Goal: Use online tool/utility: Use online tool/utility

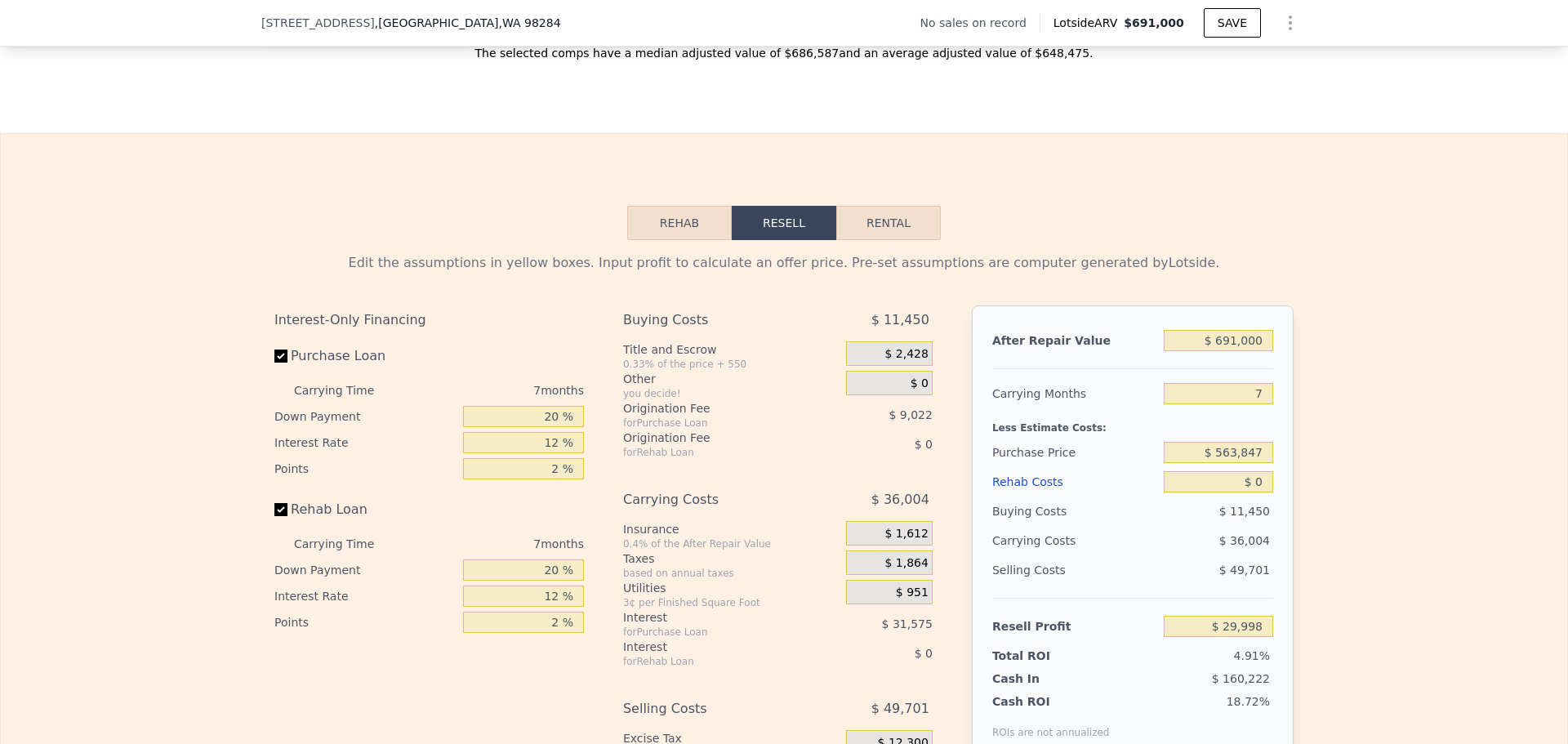
scroll to position [2281, 0]
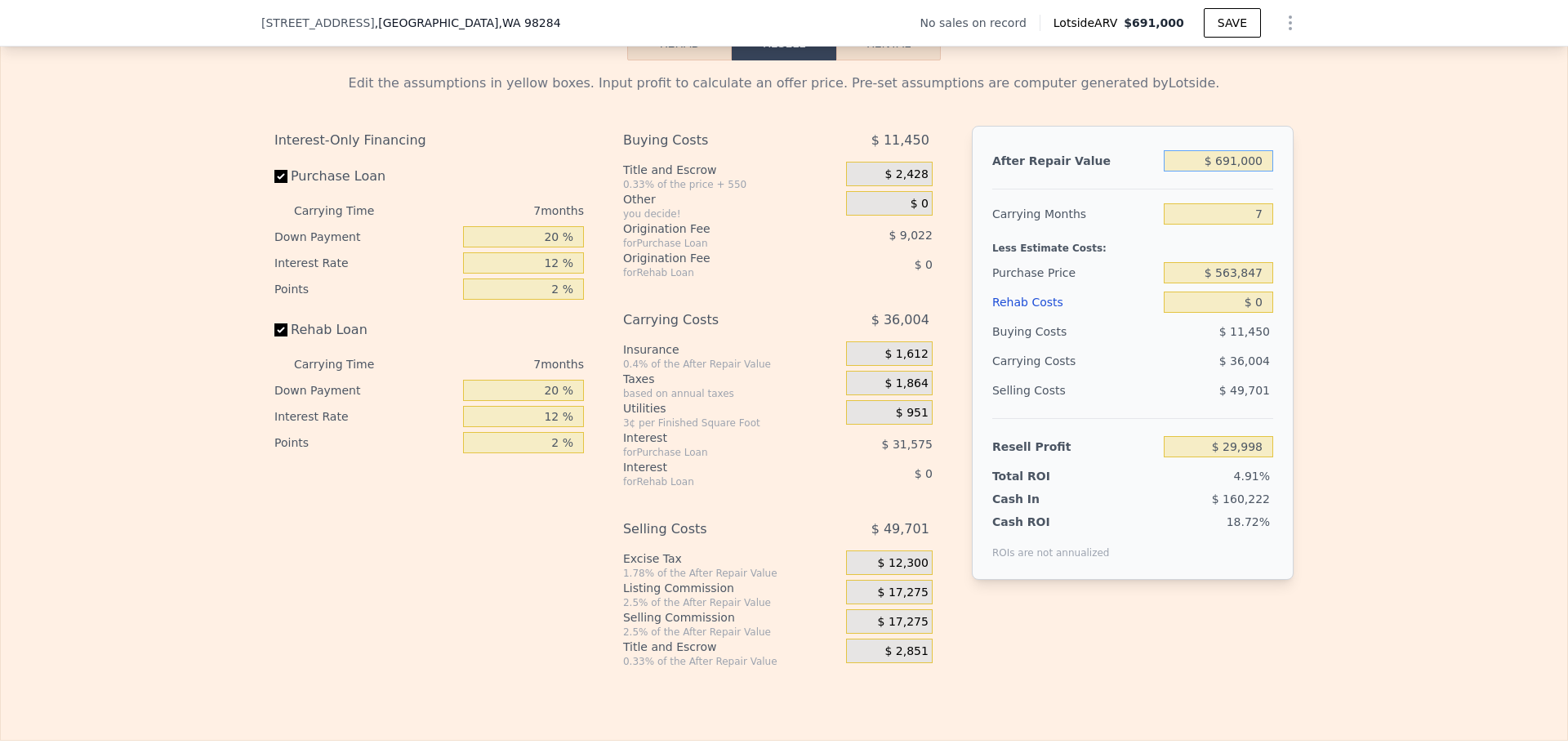
drag, startPoint x: 1259, startPoint y: 171, endPoint x: 1144, endPoint y: 163, distance: 115.3
click at [1144, 163] on div "After Repair Value $ 691,000" at bounding box center [1133, 160] width 281 height 29
type input "$ 2"
type input "-$ 610,237"
type input "$ 26"
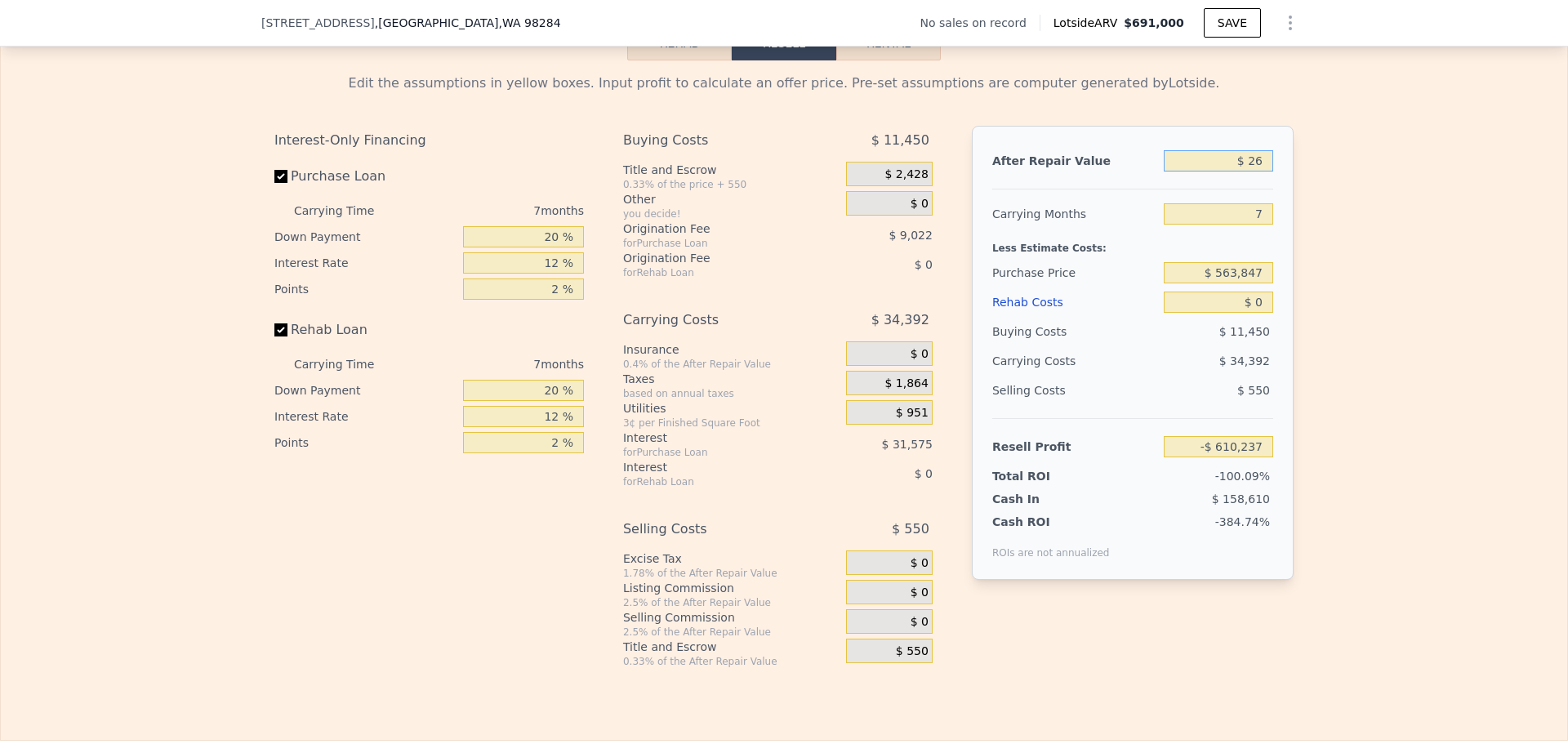
type input "-$ 610,215"
type input "$ 265"
type input "-$ 609,995"
type input "$ 2,650"
type input "-$ 607,783"
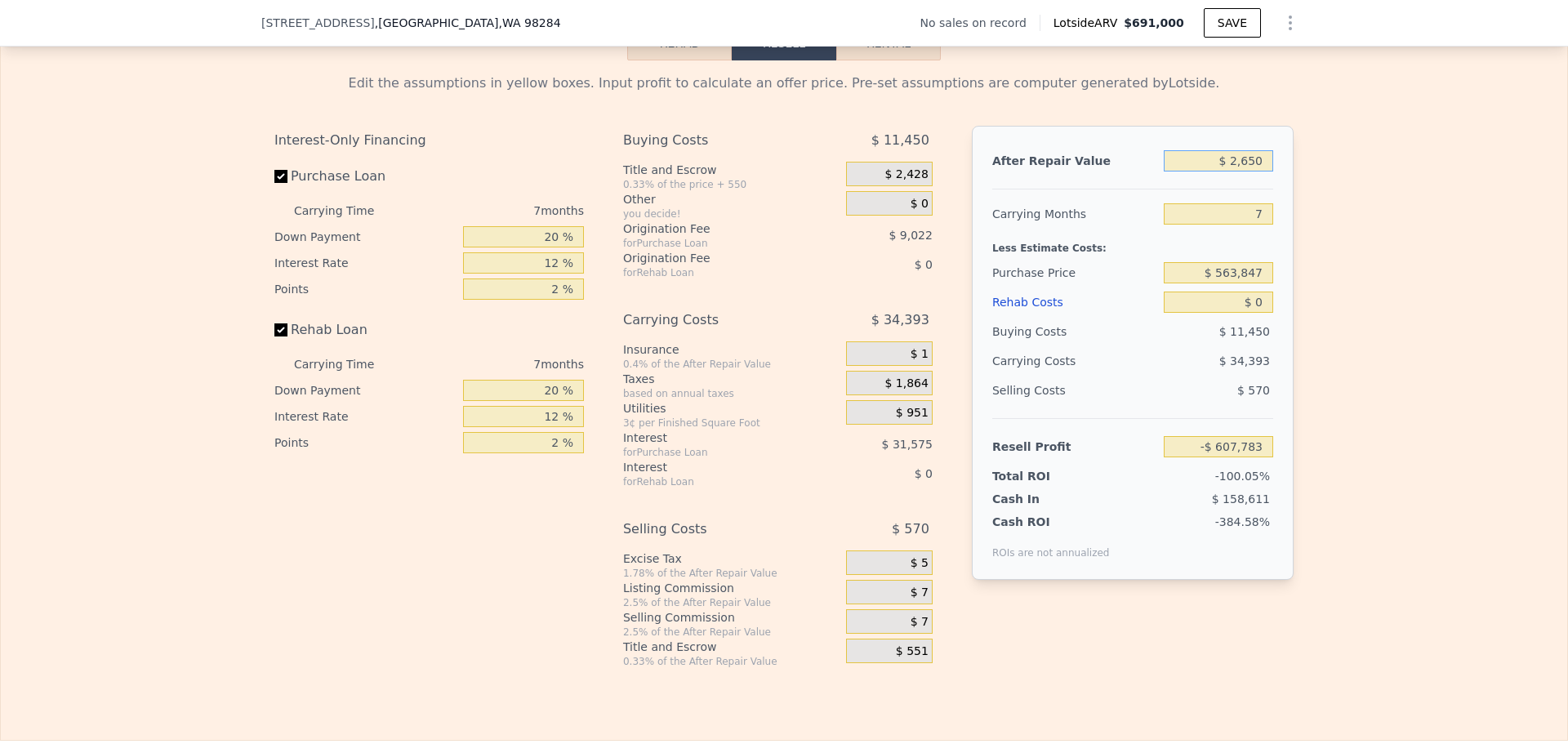
type input "$ 26,500"
type input "-$ 585,687"
type input "$ 265,000"
type input "-$ 364,706"
type input "$ 265,000"
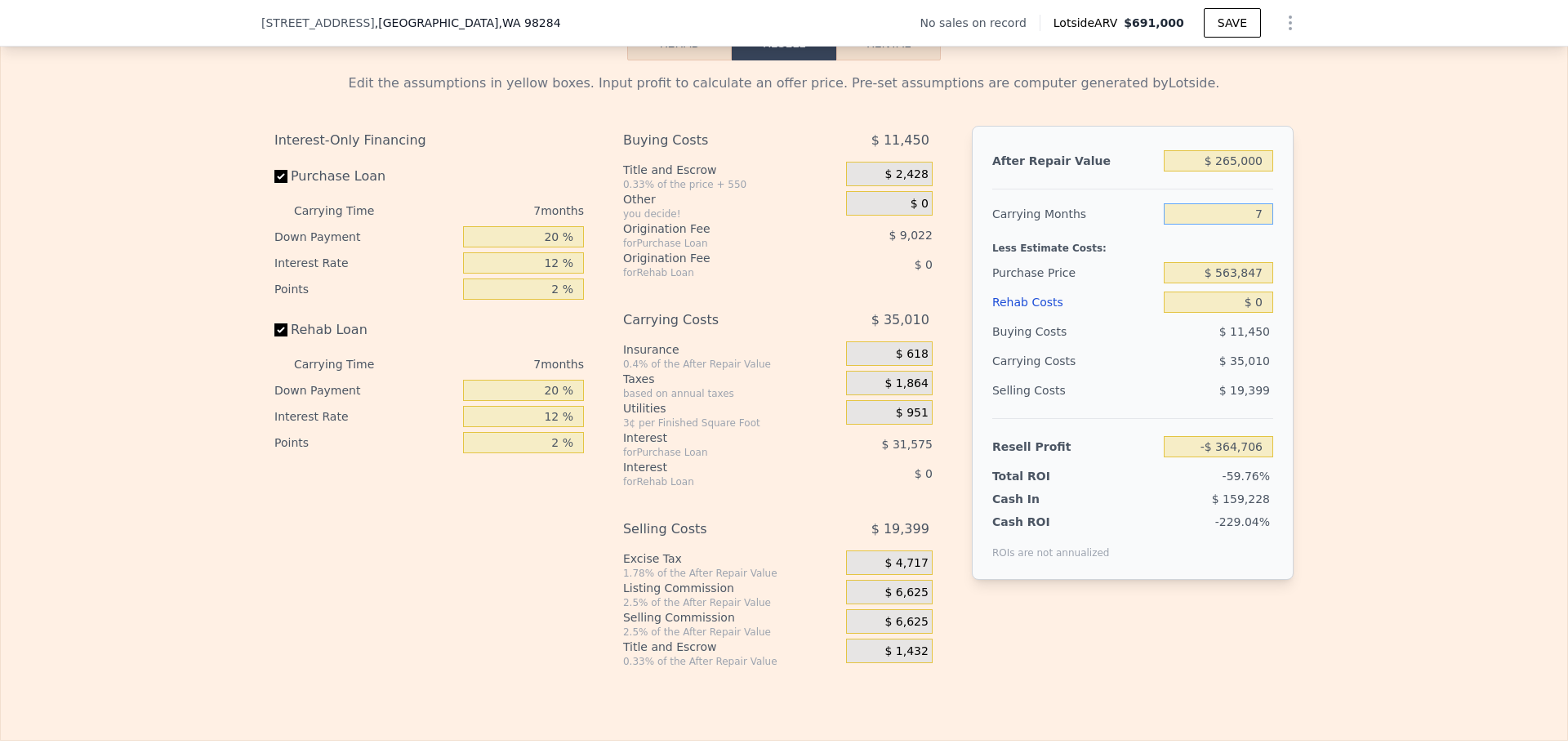
click at [1260, 224] on input "7" at bounding box center [1219, 214] width 110 height 21
type input "8"
type input "-$ 369,708"
type input "8"
drag, startPoint x: 1258, startPoint y: 283, endPoint x: 1120, endPoint y: 262, distance: 139.6
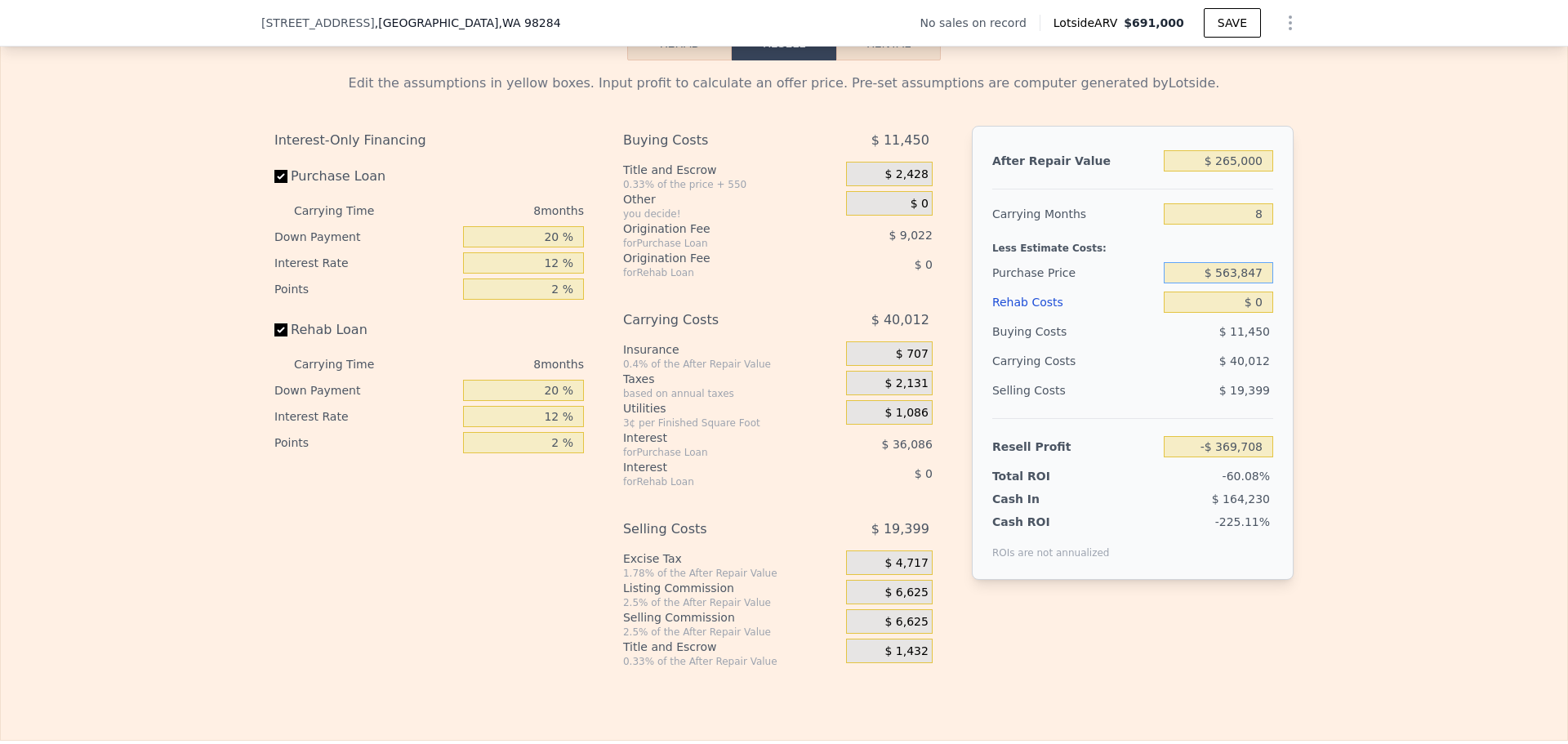
click at [1153, 271] on div "Purchase Price $ 563,847" at bounding box center [1133, 272] width 281 height 29
type input "$ 265,000"
type input "-$ 45,955"
drag, startPoint x: 1262, startPoint y: 167, endPoint x: 1076, endPoint y: 144, distance: 187.4
click at [1084, 148] on div "After Repair Value $ 265,000 Carrying Months 8 Less Estimate Costs: Purchase Pr…" at bounding box center [1133, 353] width 321 height 454
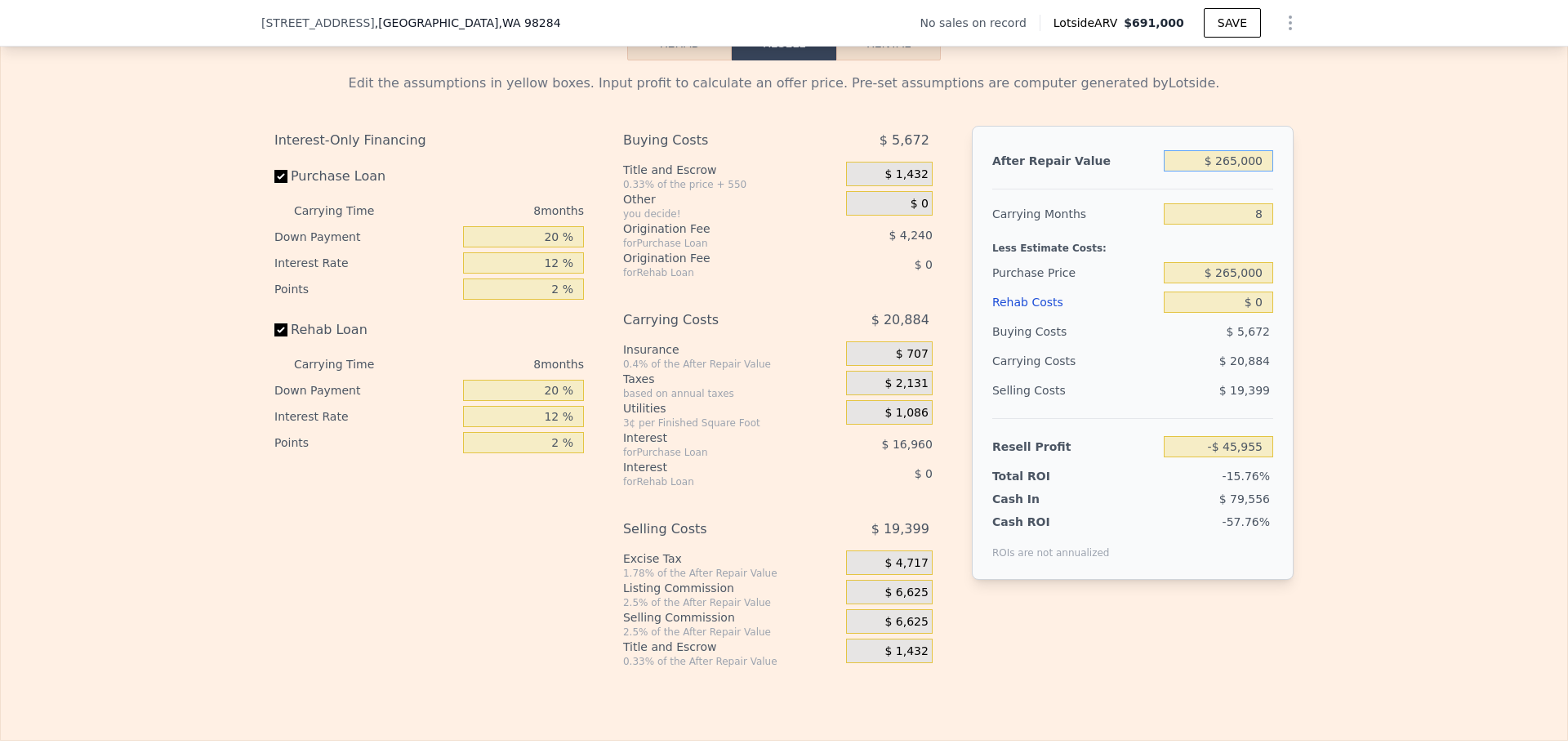
type input "$ 6"
type input "-$ 291,393"
type input "$ 63"
type input "-$ 291,341"
type input "$ 630"
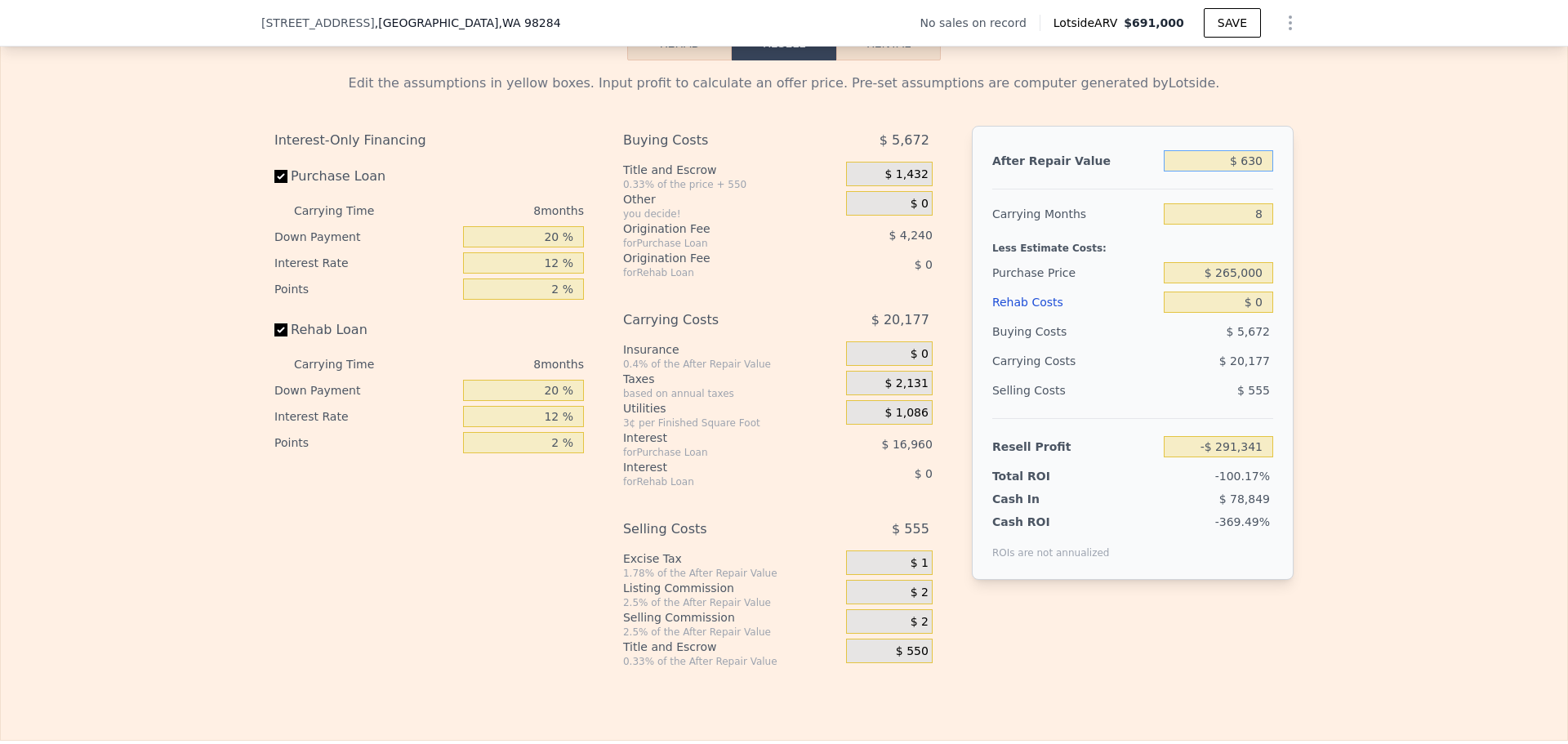
type input "-$ 290,816"
type input "$ 6,300"
type input "-$ 285,565"
type input "$ 63,000"
type input "-$ 233,048"
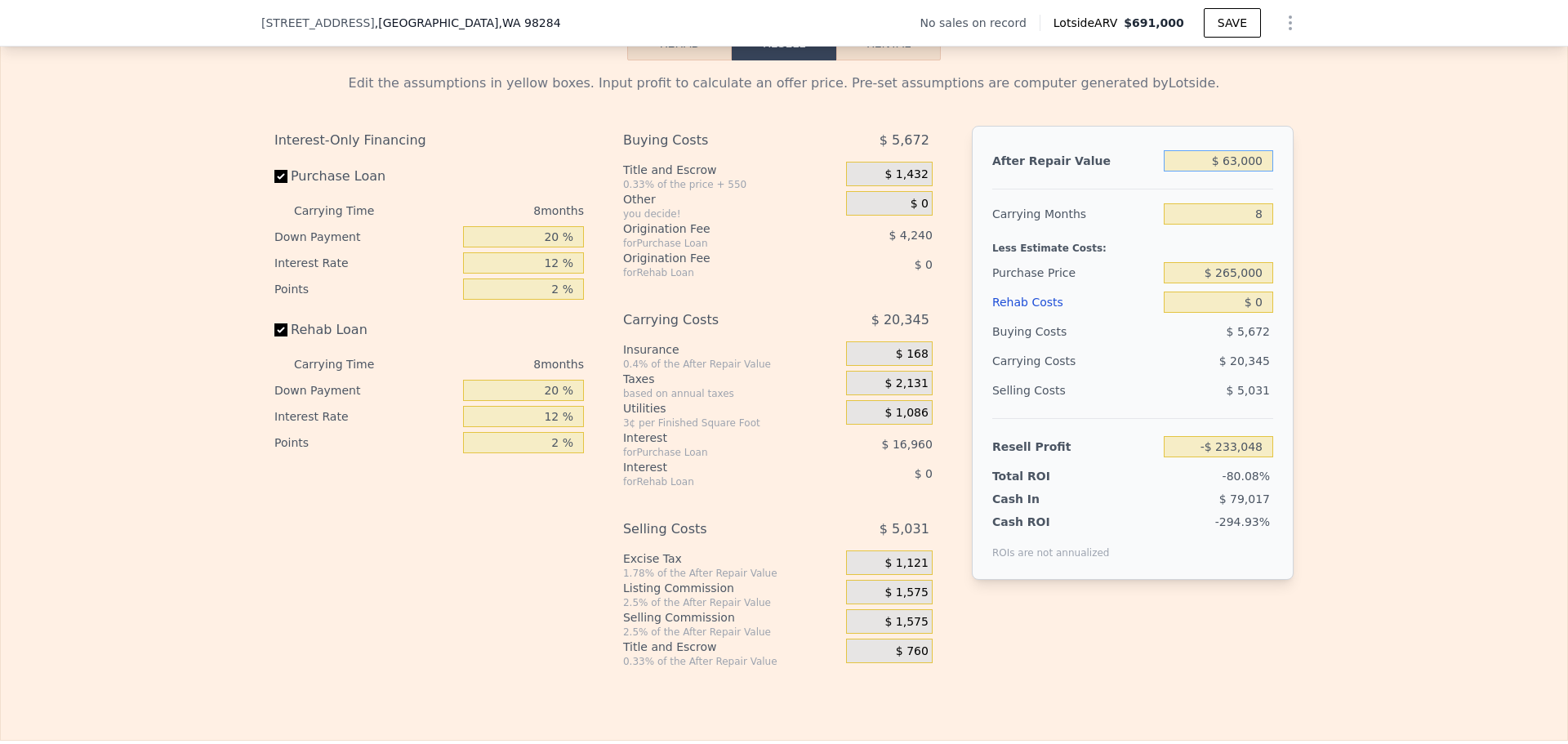
type input "$ 630,000"
type input "$ 292,109"
type input "$ 630,000"
click at [1263, 312] on input "$ 0" at bounding box center [1219, 301] width 110 height 21
type input "$ 2"
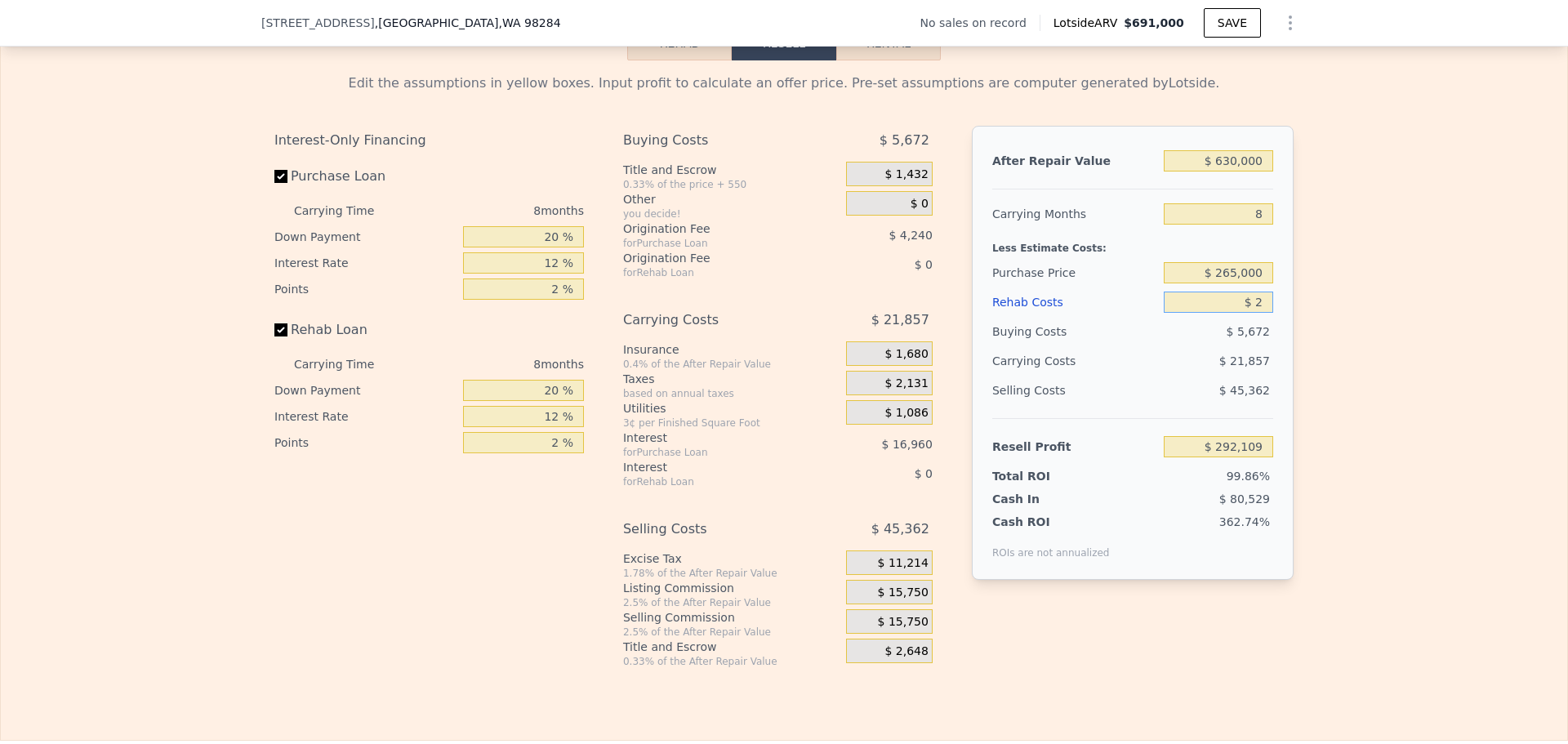
type input "$ 292,107"
type input "$ 25"
type input "$ 292,084"
type input "$ 250"
type input "$ 291,839"
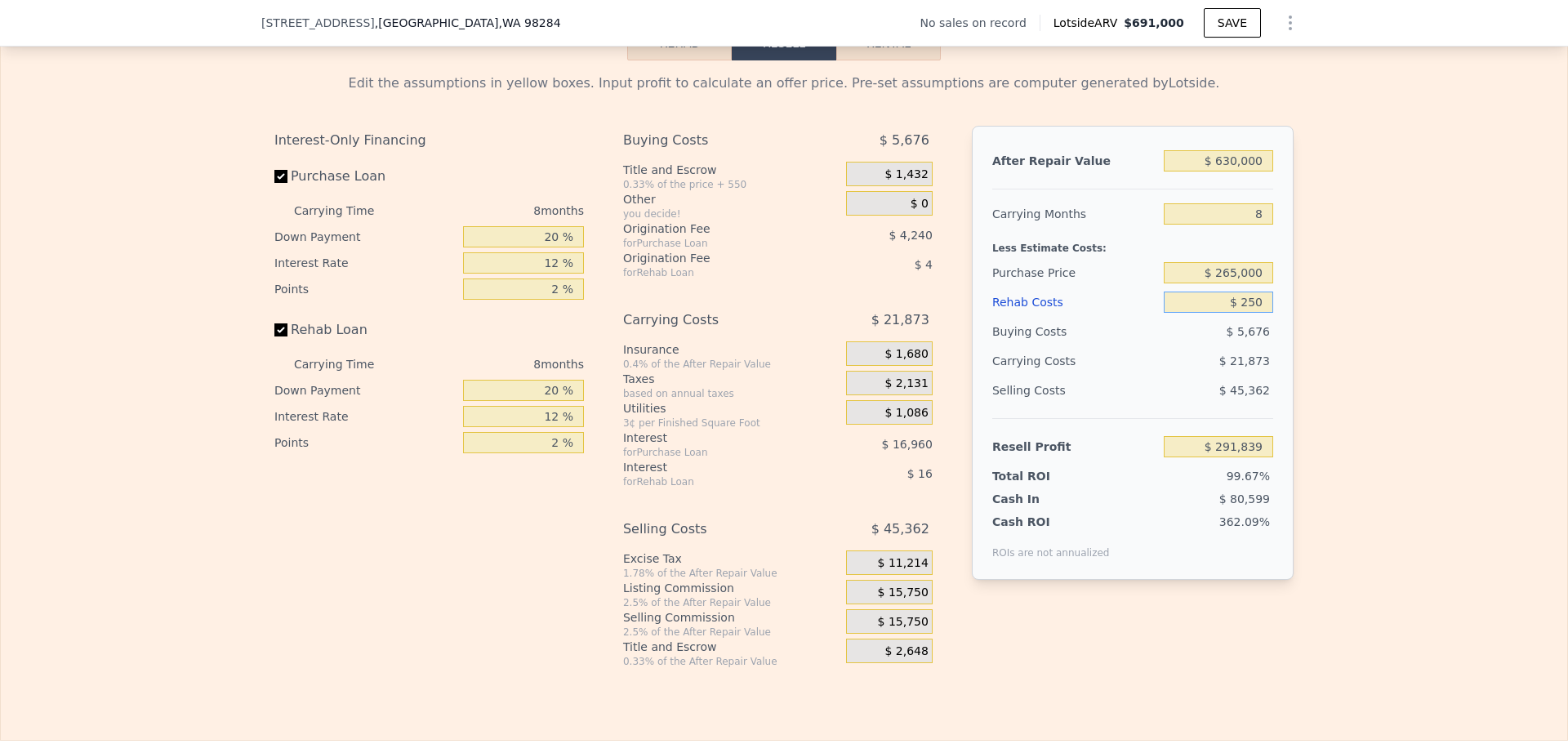
type input "$ 2,500"
type input "$ 289,409"
type input "$ 25,000"
type input "$ 265,109"
type input "$ 250,000"
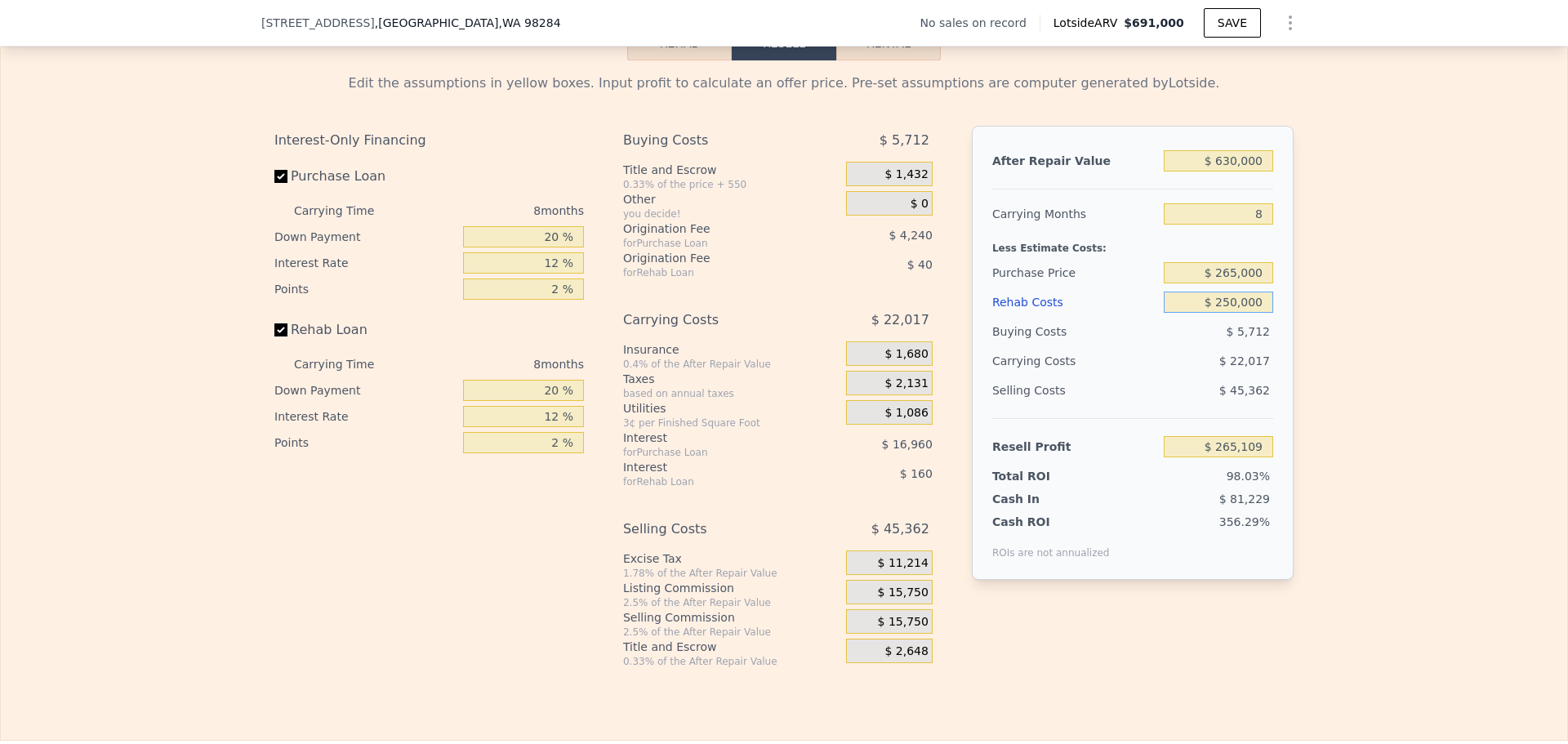
type input "$ 22,109"
type input "$ 2,500,000"
type input "-$ 2,407,891"
type input "$ 250,000"
type input "$ 22,109"
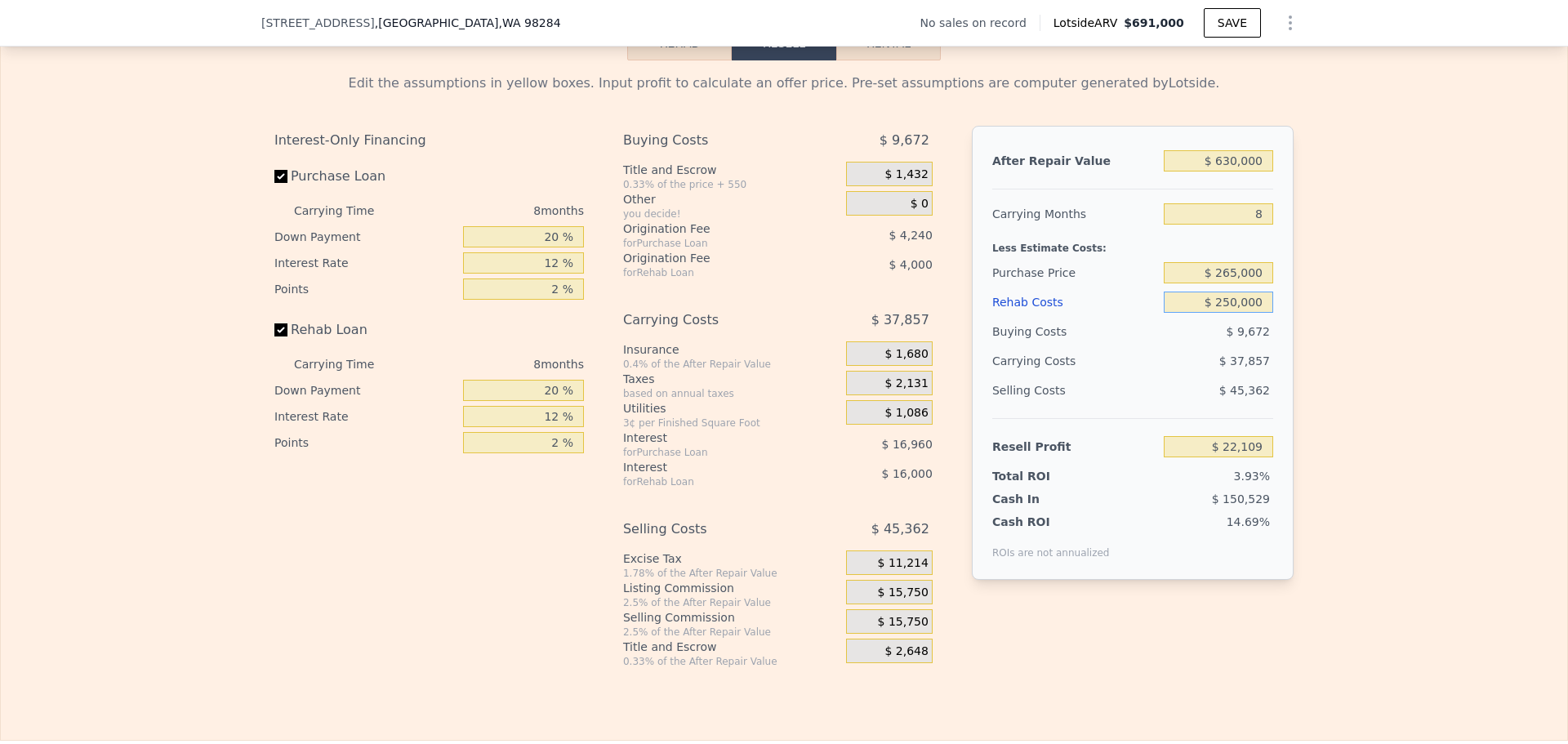
type input "$ 250,000"
click at [282, 185] on label "Purchase Loan" at bounding box center [365, 176] width 182 height 29
click at [282, 183] on input "Purchase Loan" at bounding box center [281, 176] width 13 height 13
checkbox input "false"
type input "$ 43,309"
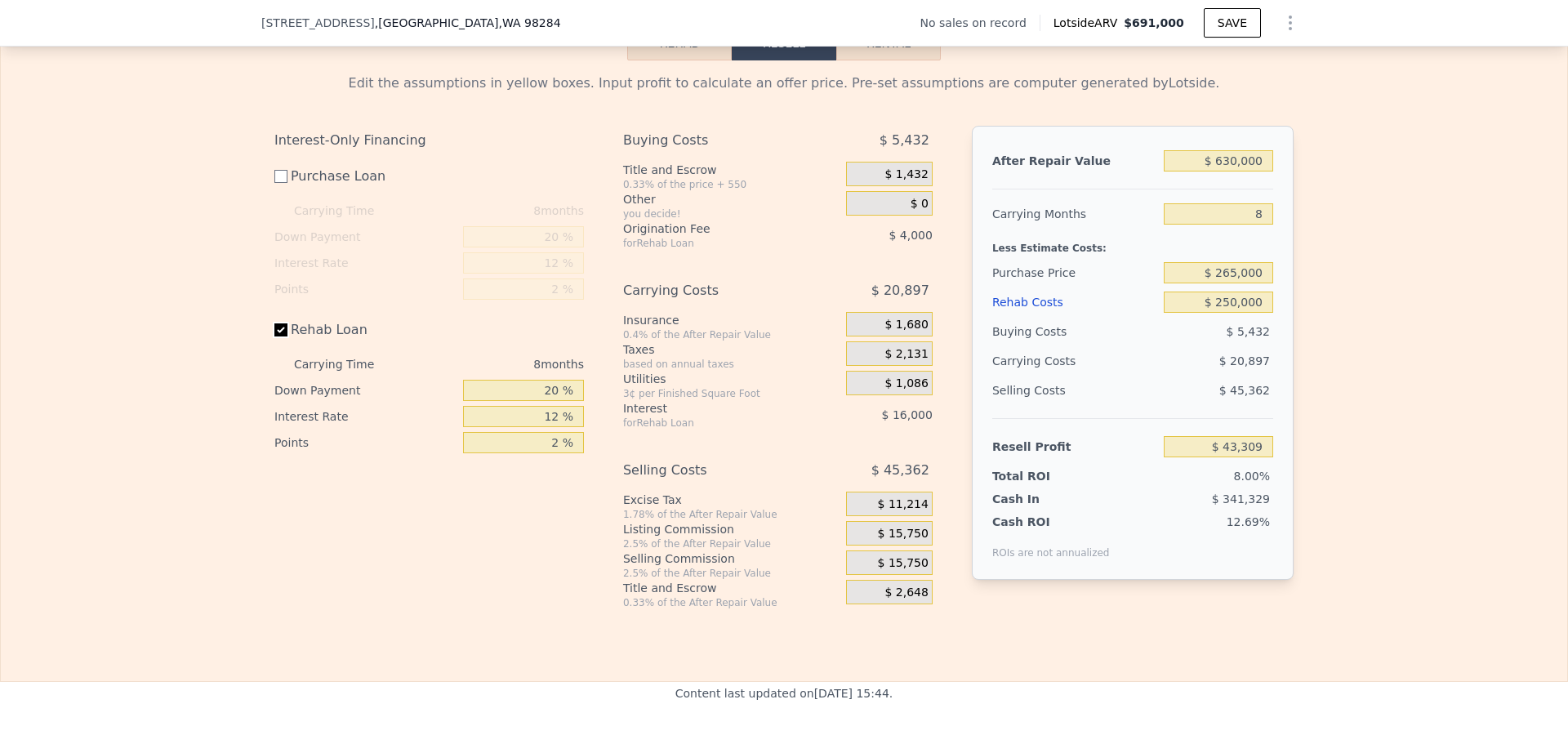
click at [275, 337] on input "Rehab Loan" at bounding box center [281, 329] width 13 height 13
checkbox input "false"
type input "$ 63,309"
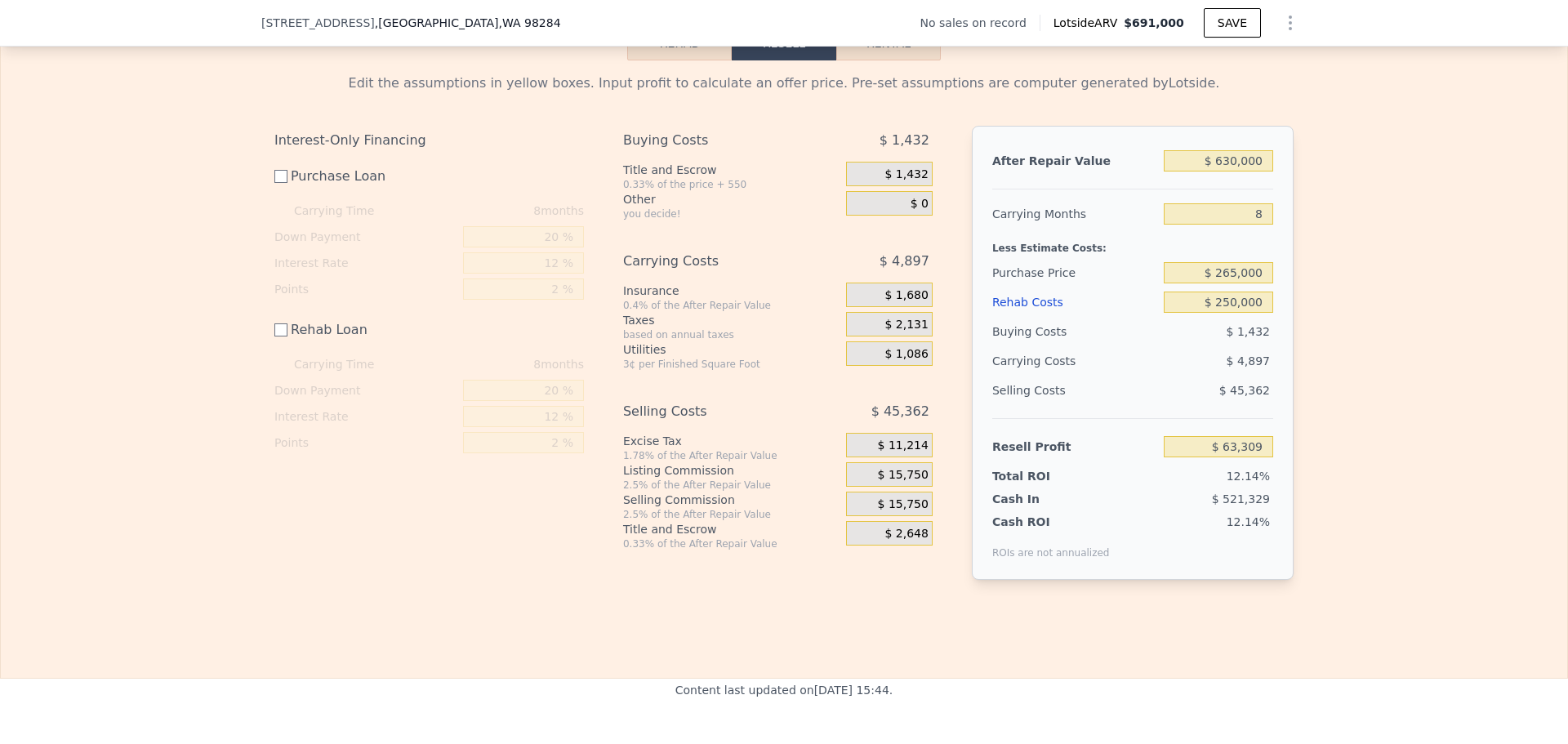
click at [1140, 370] on div "$ 4,897" at bounding box center [1187, 360] width 172 height 29
click at [900, 482] on span "$ 15,750" at bounding box center [904, 475] width 51 height 14
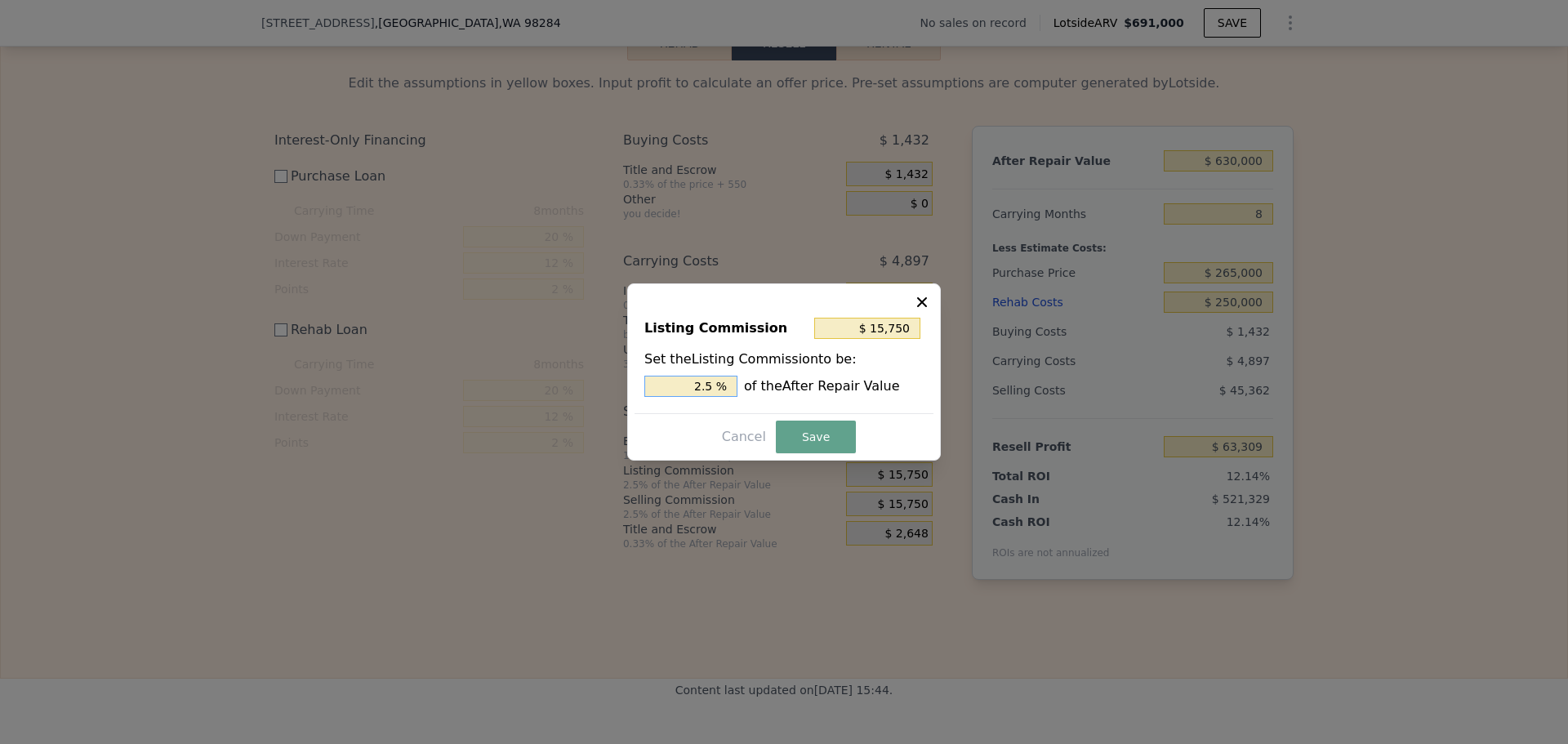
click at [718, 386] on input "2.5 %" at bounding box center [691, 386] width 93 height 21
type input "$ 12,600"
type input "2 %"
type input "$ 126,000"
type input "20 %"
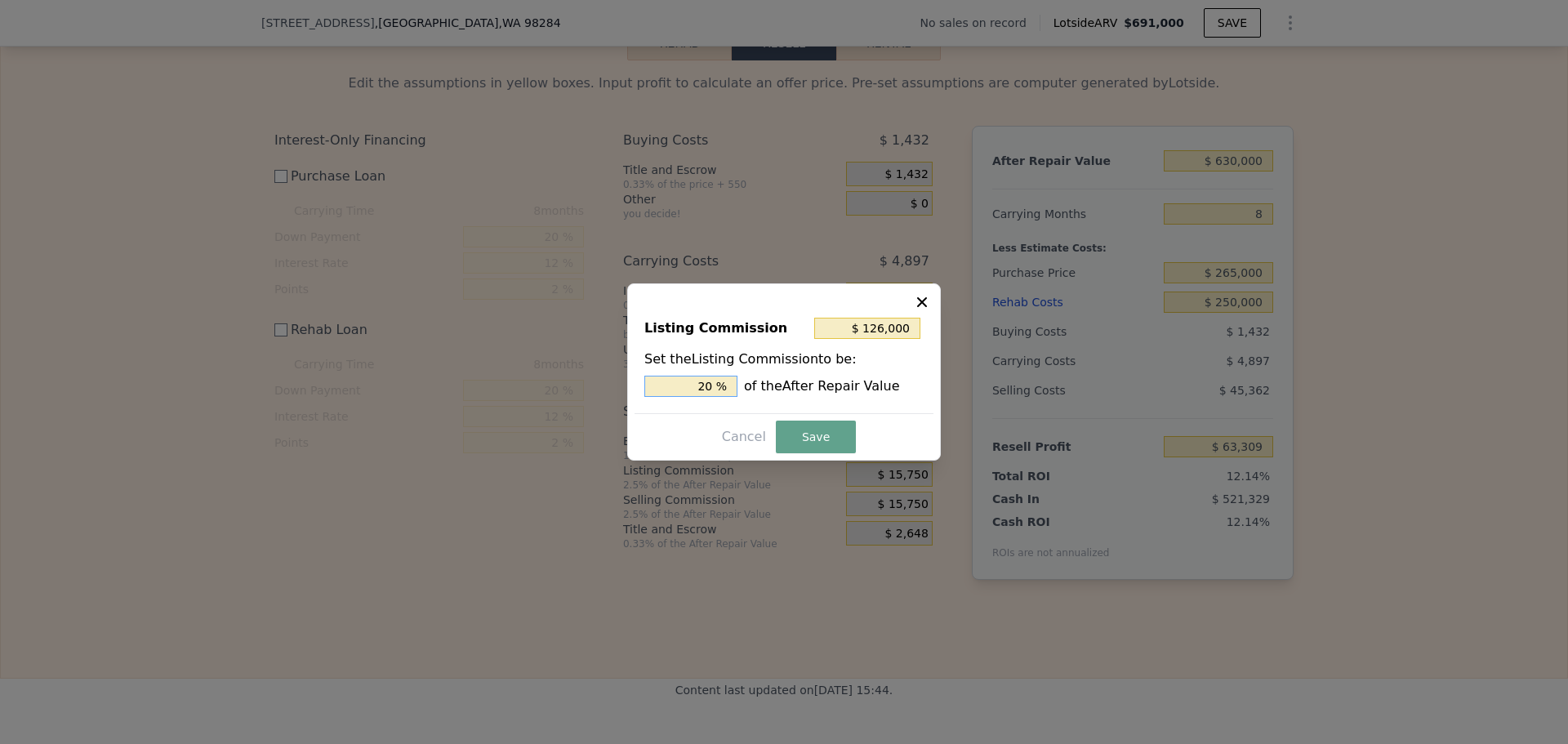
type input "$ 12,600"
type input "2 %"
type input "$ 0"
type input "0 %"
click at [814, 428] on button "Save" at bounding box center [816, 437] width 80 height 33
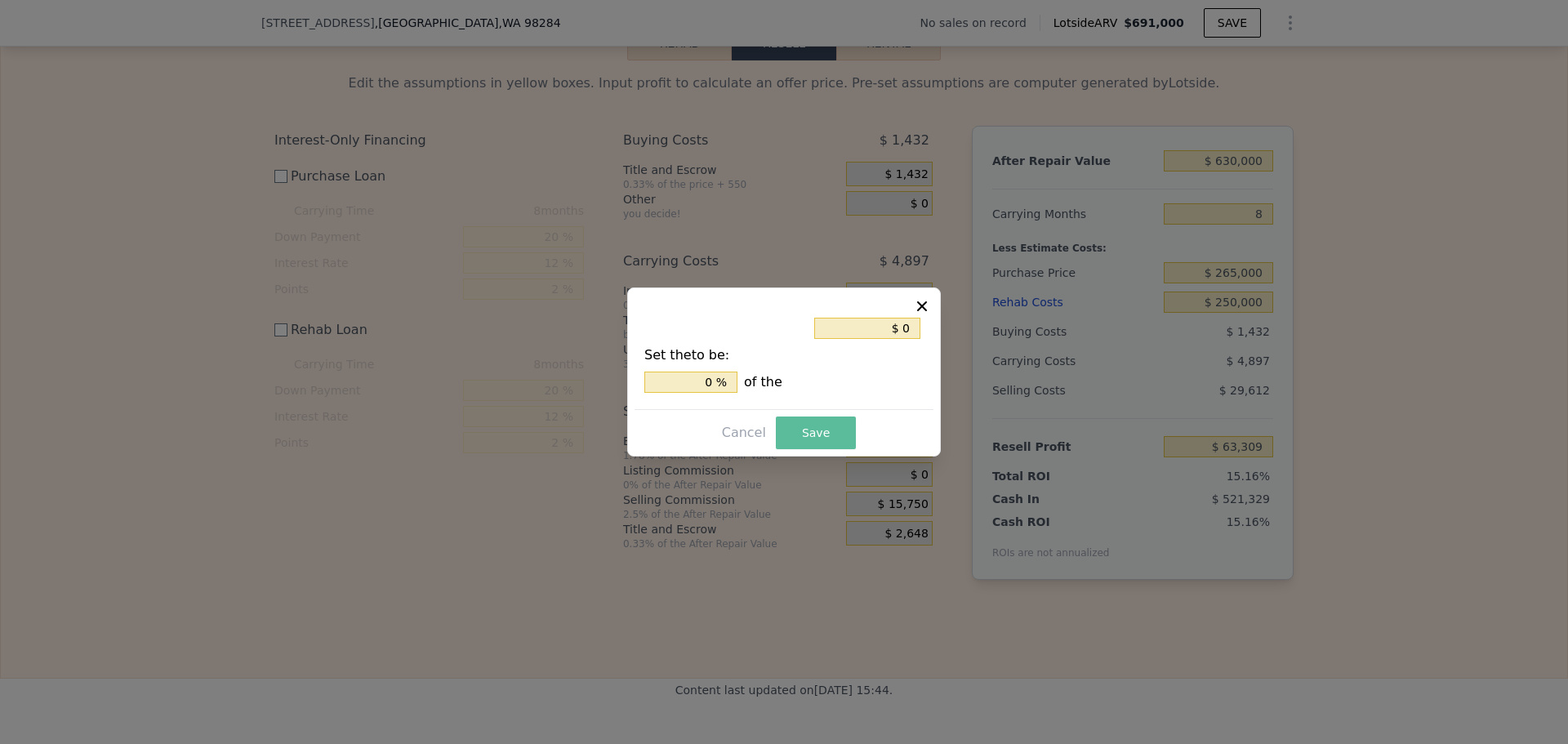
type input "$ 79,059"
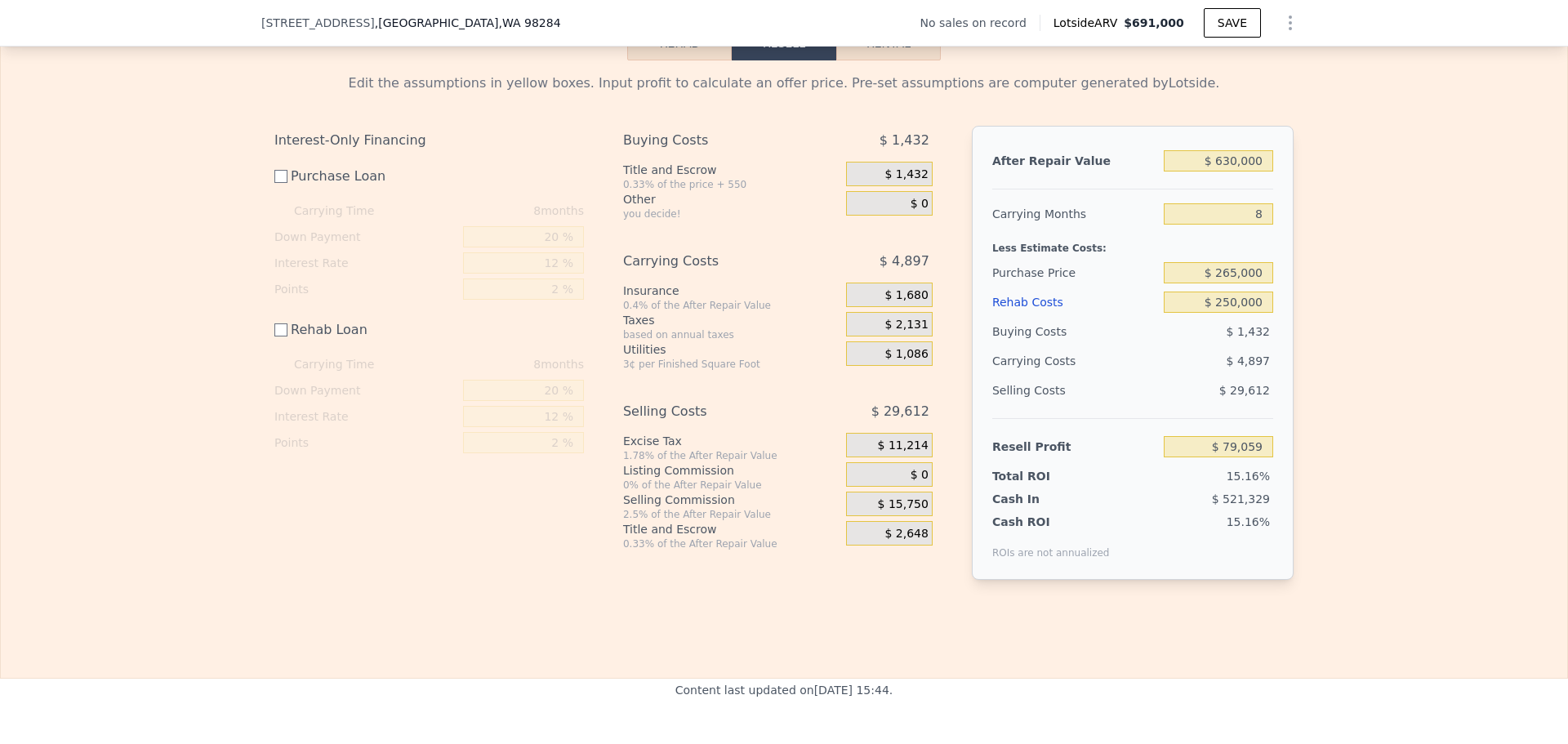
click at [913, 449] on span "$ 11,214" at bounding box center [904, 445] width 51 height 14
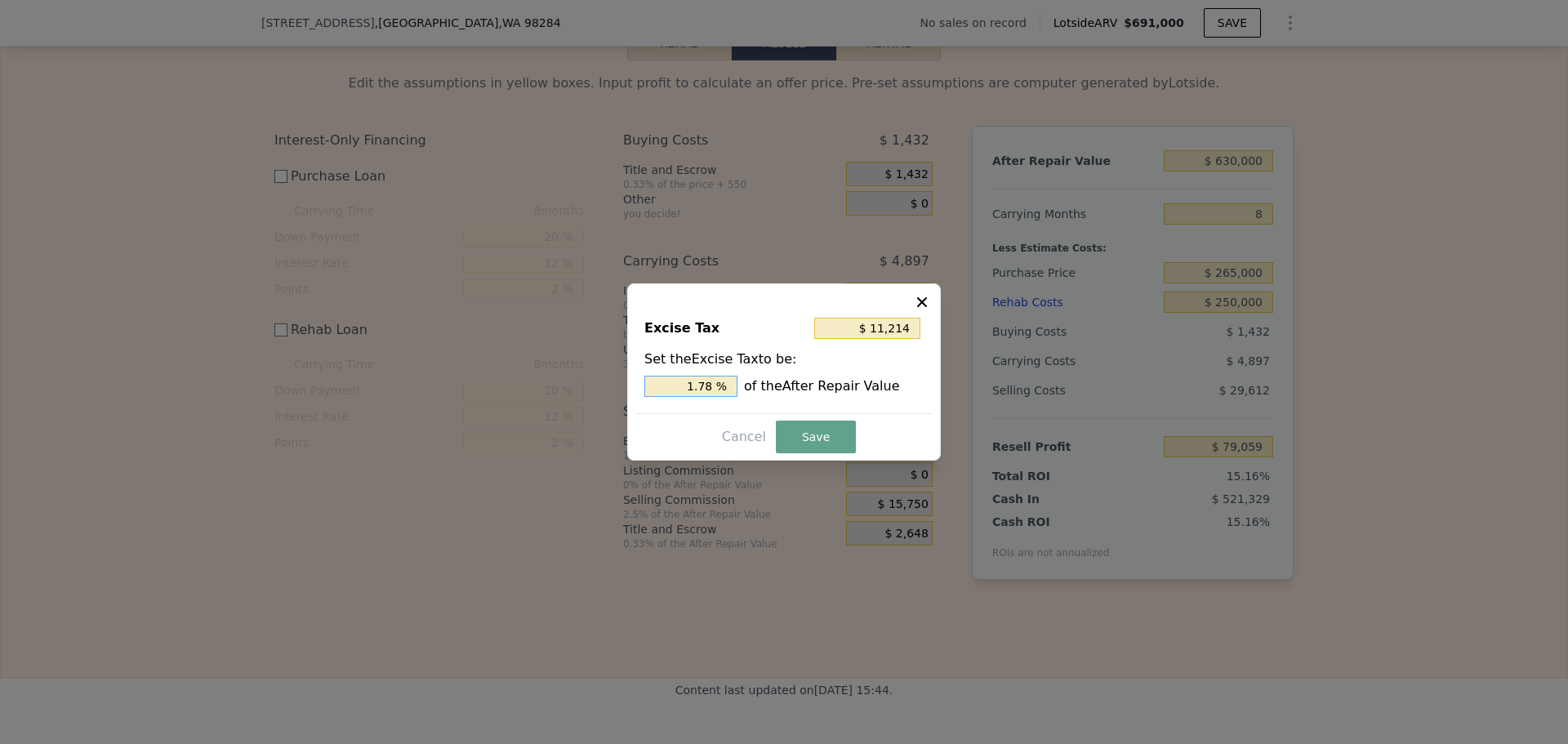
drag, startPoint x: 730, startPoint y: 387, endPoint x: 614, endPoint y: 366, distance: 117.9
click at [614, 366] on div "​ Excise Tax $ 11,214 Set the Excise Tax to be: 1.78 % of the After Repair Valu…" at bounding box center [784, 372] width 1568 height 744
drag, startPoint x: 715, startPoint y: 381, endPoint x: 672, endPoint y: 370, distance: 44.4
click at [672, 370] on div "Set the Excise Tax to be: 1.78 % of the After Repair Value" at bounding box center [784, 373] width 280 height 47
type input "$ 0"
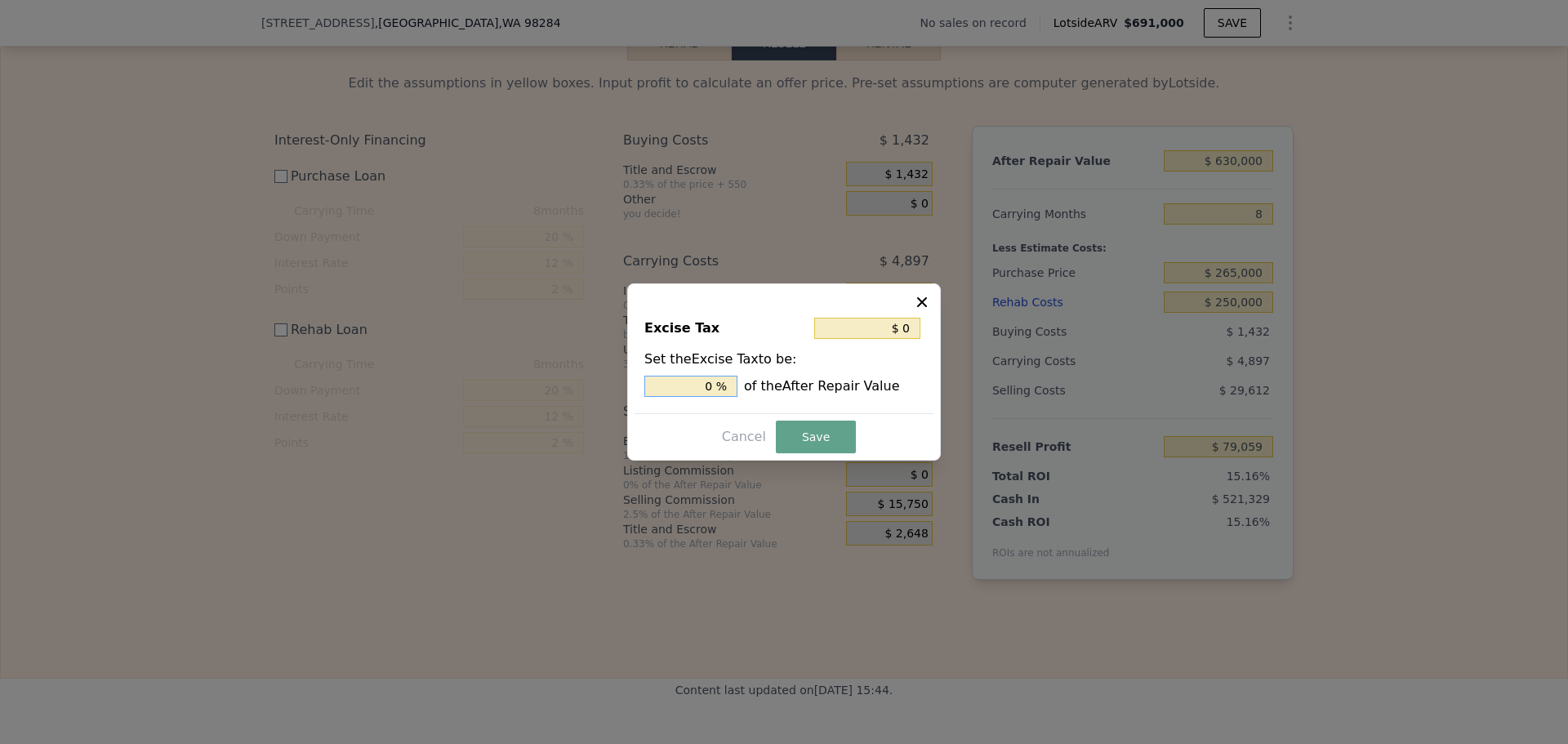
type input "0 %"
click at [790, 385] on div "0 % of the After Repair Value" at bounding box center [784, 386] width 280 height 21
click at [815, 438] on button "Save" at bounding box center [816, 437] width 80 height 33
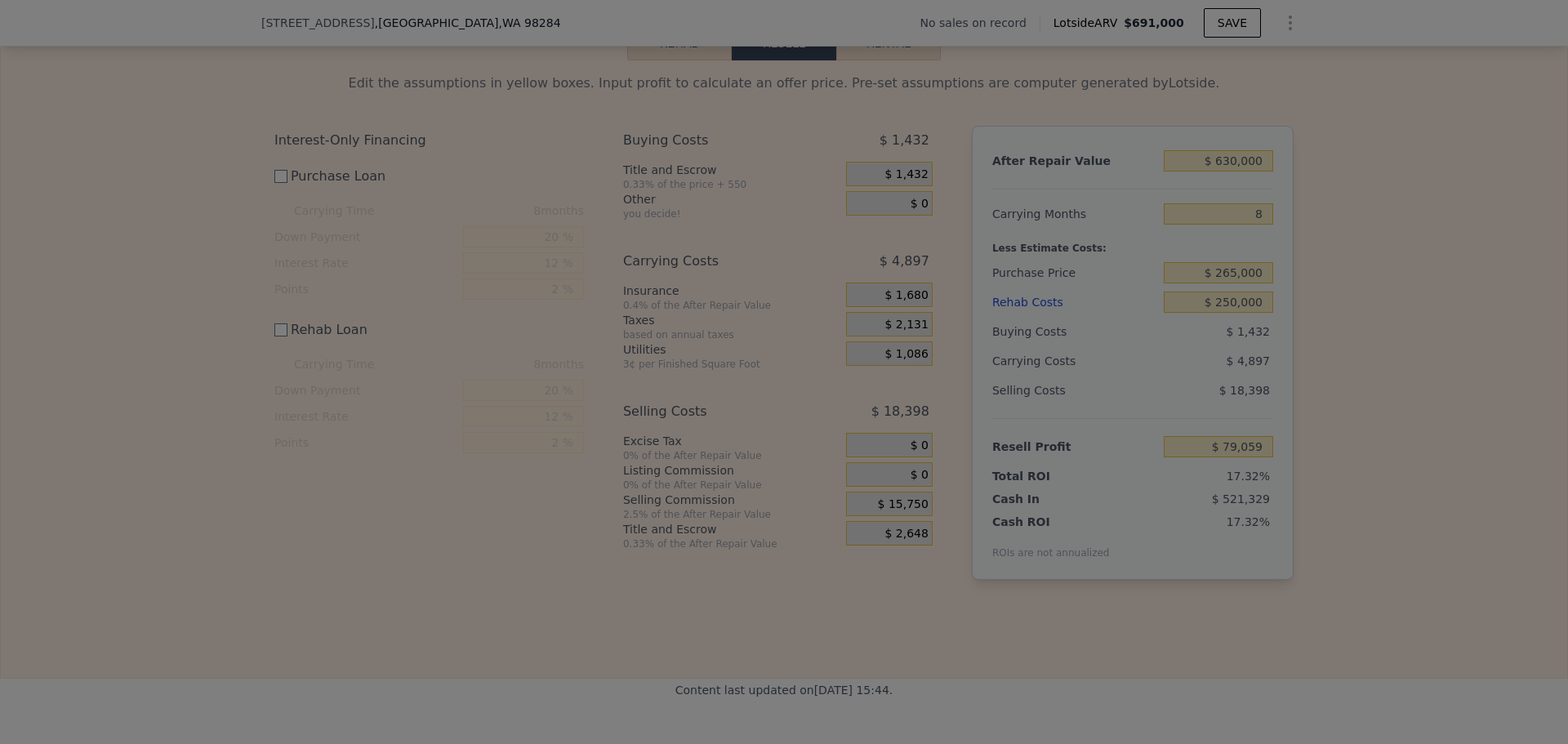
type input "$ 90,273"
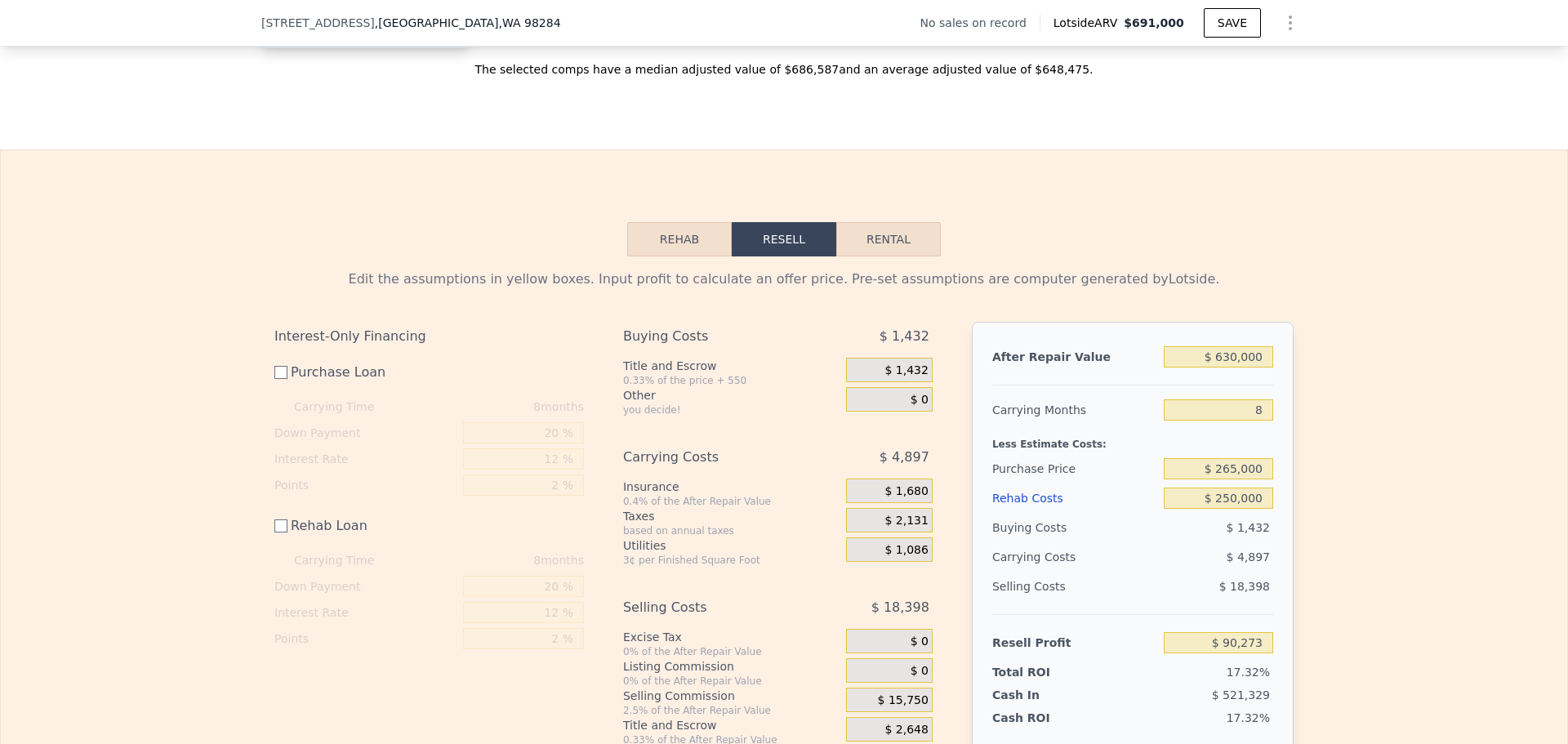
scroll to position [2036, 0]
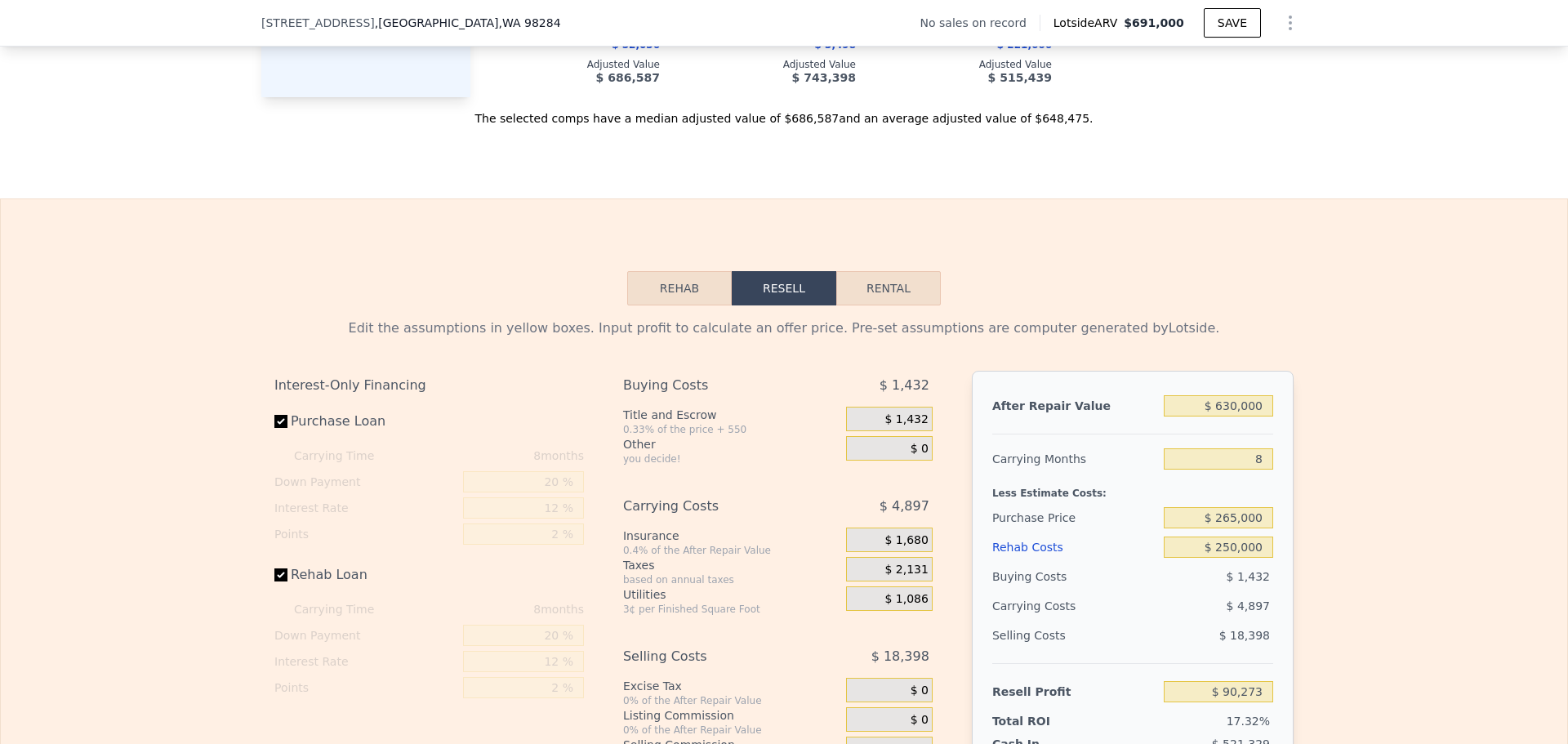
checkbox input "true"
type input "$ 691,000"
type input "7"
type input "$ 0"
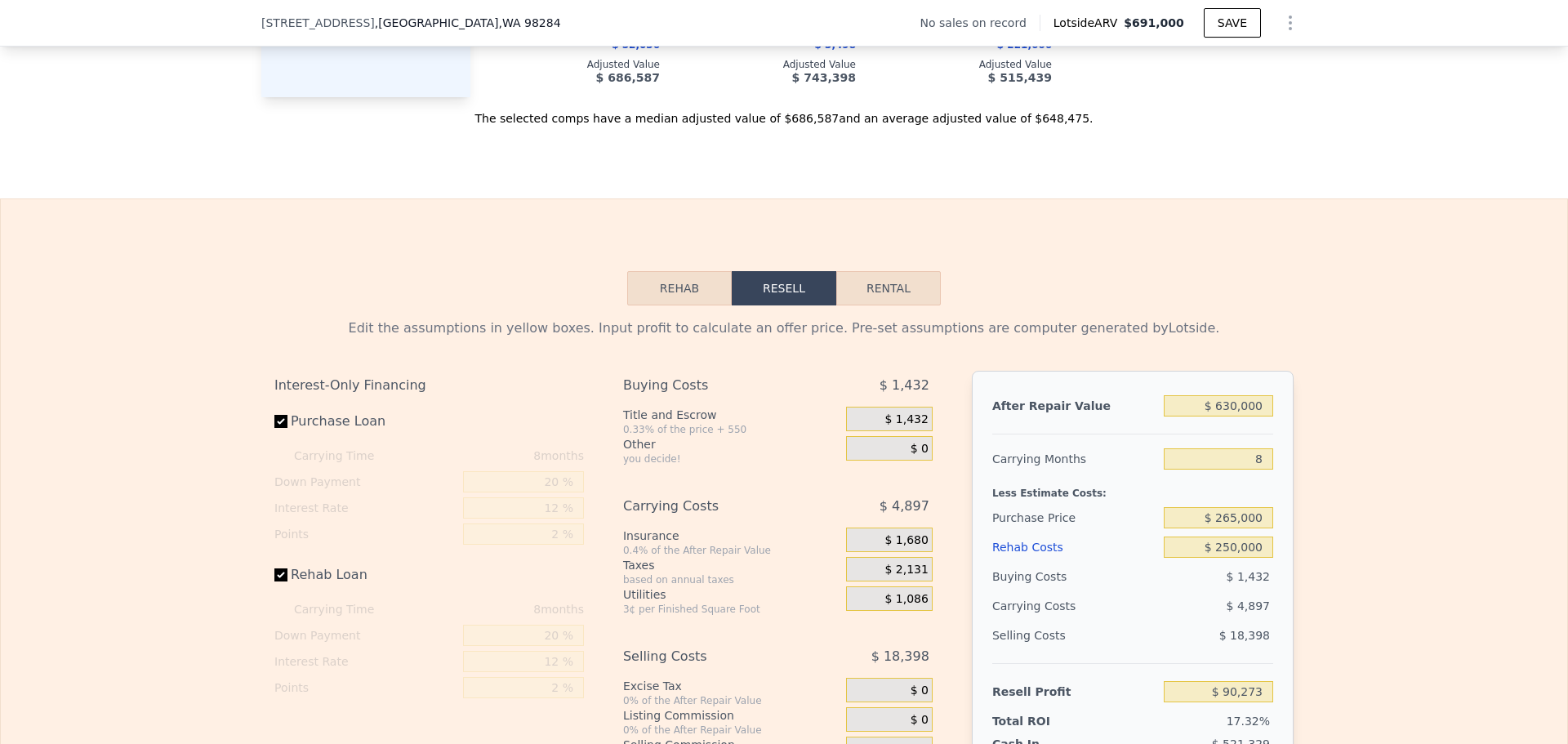
type input "$ 29,998"
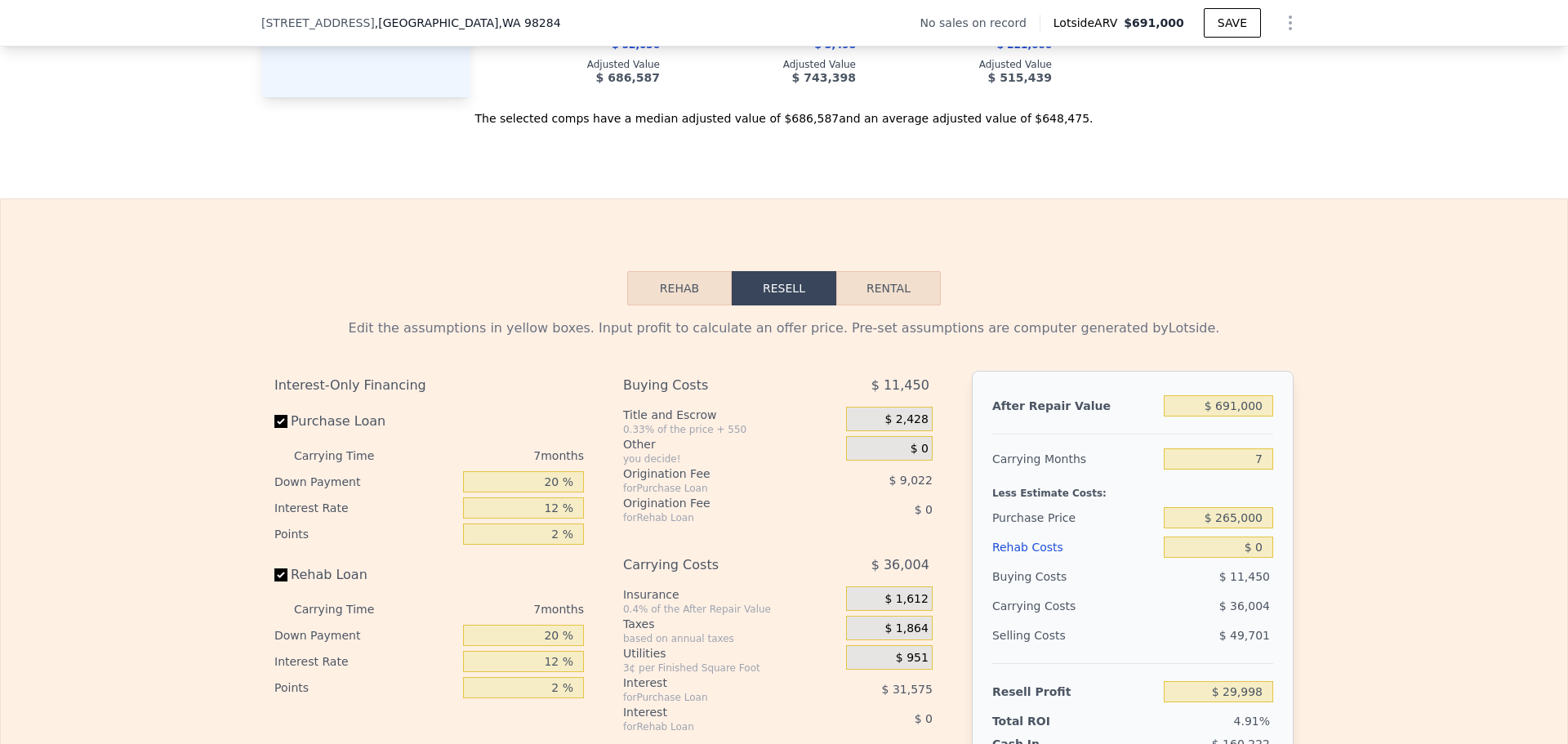
scroll to position [2199, 0]
